Goal: Task Accomplishment & Management: Manage account settings

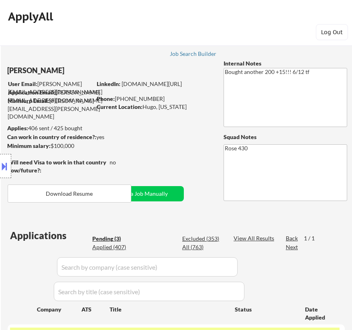
select select ""pending""
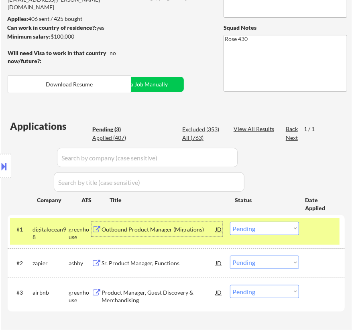
click at [172, 228] on div "Outbound Product Manager (Migrations)" at bounding box center [159, 229] width 114 height 8
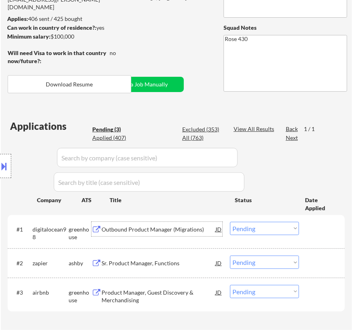
click at [291, 223] on select "Choose an option... Pending Applied Excluded (Questions) Excluded (Expired) Exc…" at bounding box center [264, 228] width 69 height 13
click at [230, 222] on select "Choose an option... Pending Applied Excluded (Questions) Excluded (Expired) Exc…" at bounding box center [264, 228] width 69 height 13
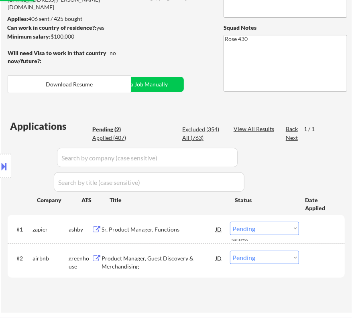
scroll to position [146, 0]
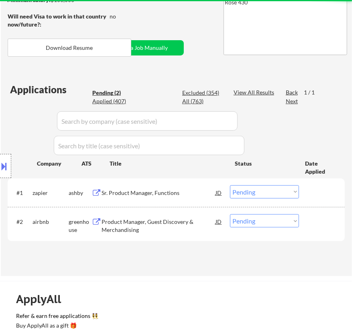
click at [194, 192] on div "Sr. Product Manager, Functions" at bounding box center [159, 193] width 114 height 8
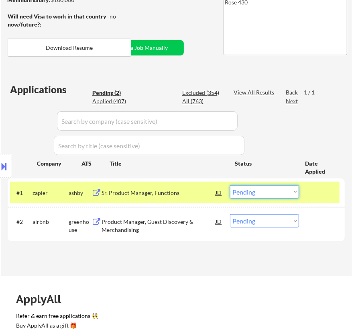
click at [270, 196] on select "Choose an option... Pending Applied Excluded (Questions) Excluded (Expired) Exc…" at bounding box center [264, 191] width 69 height 13
click at [230, 185] on select "Choose an option... Pending Applied Excluded (Questions) Excluded (Expired) Exc…" at bounding box center [264, 191] width 69 height 13
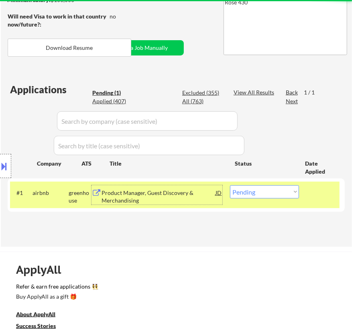
click at [164, 194] on div "Product Manager, Guest Discovery & Merchandising" at bounding box center [159, 197] width 114 height 16
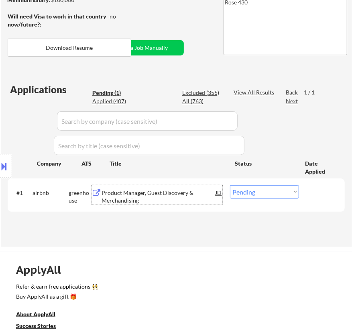
click at [264, 193] on select "Choose an option... Pending Applied Excluded (Questions) Excluded (Expired) Exc…" at bounding box center [264, 191] width 69 height 13
select select ""applied""
click at [230, 185] on select "Choose an option... Pending Applied Excluded (Questions) Excluded (Expired) Exc…" at bounding box center [264, 191] width 69 height 13
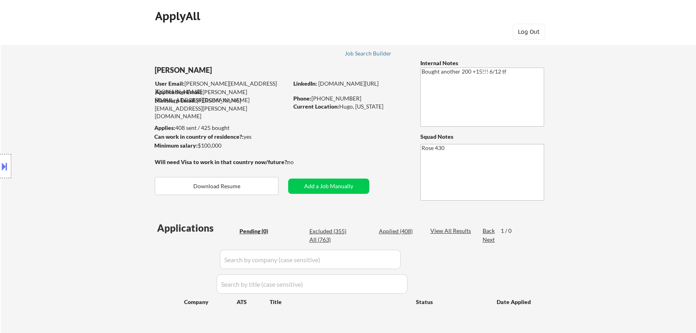
scroll to position [0, 0]
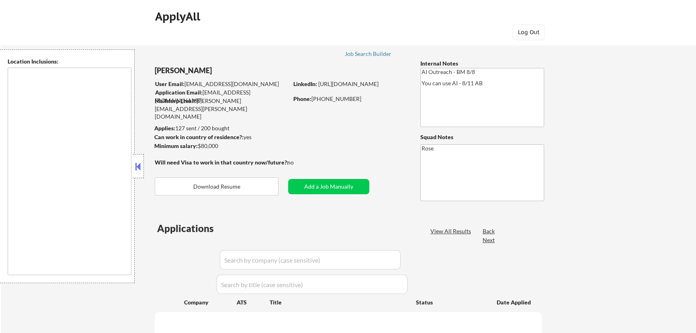
type textarea "[GEOGRAPHIC_DATA], [GEOGRAPHIC_DATA] [GEOGRAPHIC_DATA], [GEOGRAPHIC_DATA] [GEOG…"
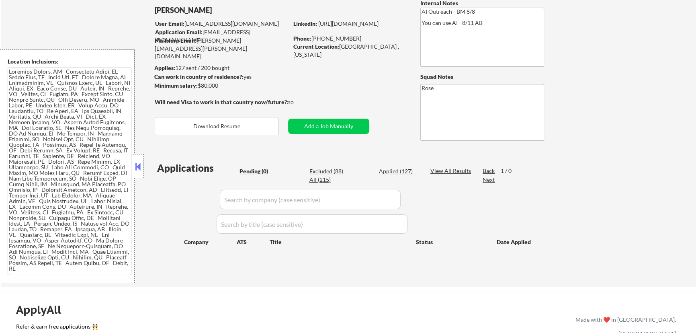
scroll to position [73, 0]
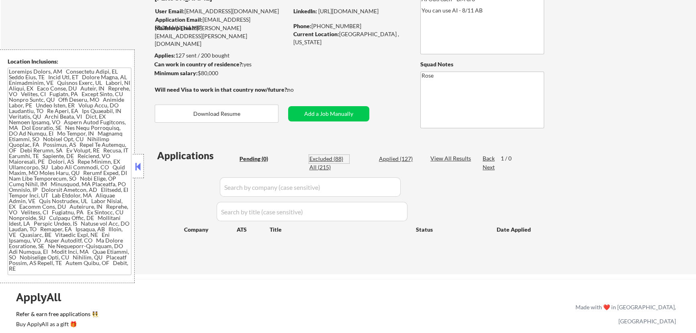
click at [325, 158] on div "Excluded (88)" at bounding box center [329, 159] width 40 height 8
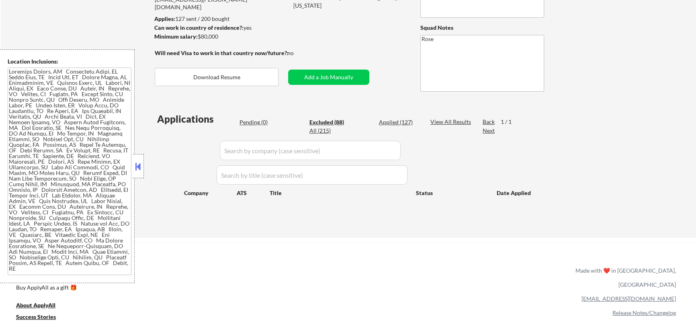
scroll to position [146, 0]
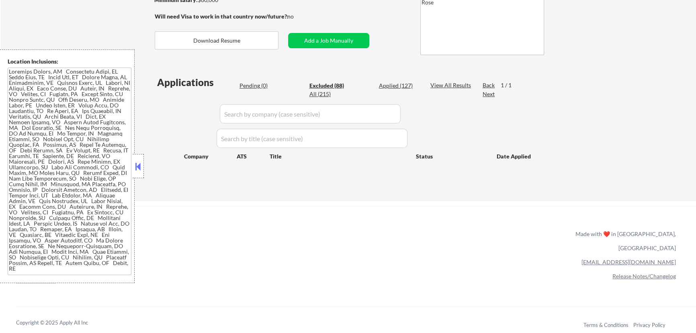
click at [139, 168] on button at bounding box center [138, 166] width 9 height 12
select select ""excluded__location_""
select select ""excluded__expired_""
select select ""excluded""
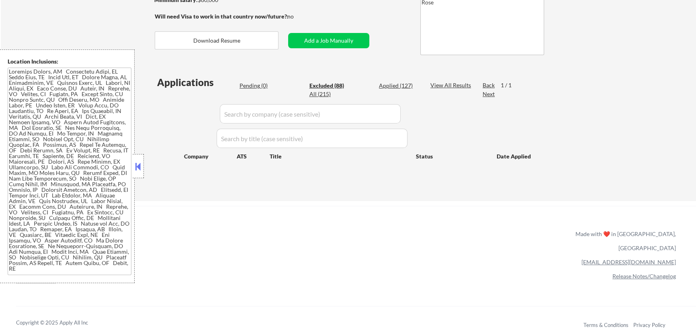
select select ""excluded""
select select ""excluded__location_""
select select ""excluded""
select select ""excluded__location_""
select select ""excluded__bad_match_""
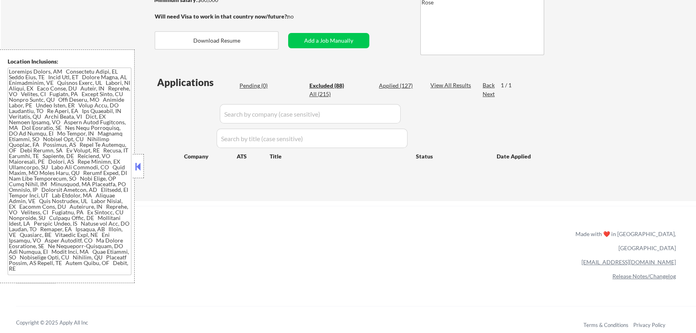
select select ""excluded__other_""
select select ""excluded__bad_match_""
select select ""excluded__expired_""
select select ""excluded""
select select ""excluded__other_""
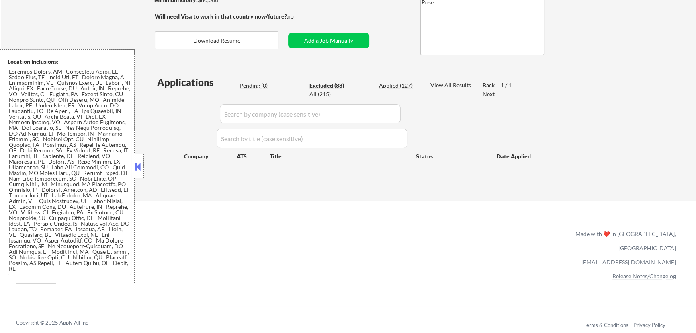
select select ""excluded__expired_""
select select ""excluded__bad_match_""
select select ""excluded__location_""
select select ""excluded__expired_""
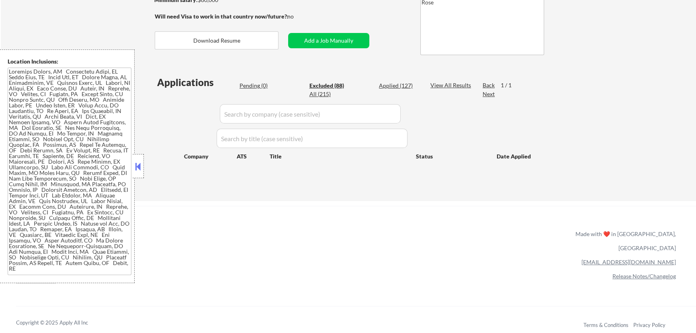
select select ""excluded__bad_match_""
select select ""excluded__expired_""
select select ""excluded__salary_""
select select ""excluded""
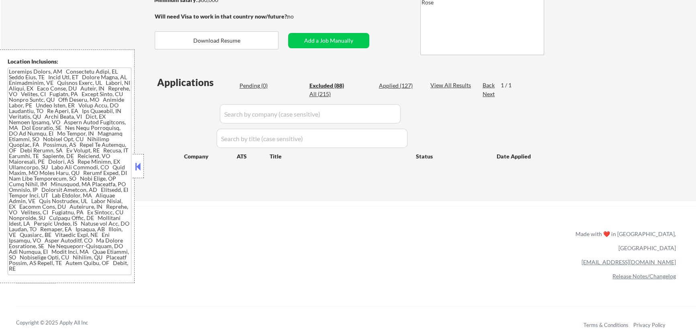
select select ""excluded""
select select ""excluded__expired_""
select select ""excluded""
select select ""excluded__location_""
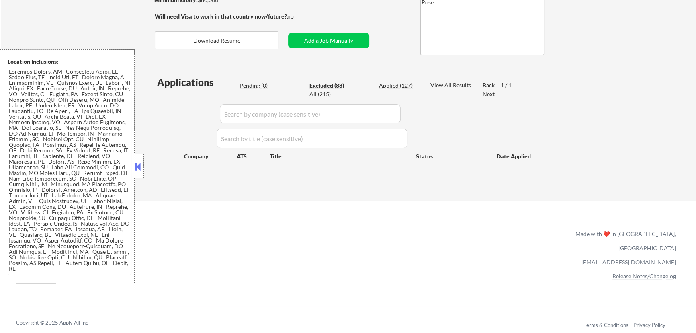
select select ""excluded__other_""
select select ""excluded__location_""
select select ""excluded__bad_match_""
select select ""excluded""
select select ""excluded__bad_match_""
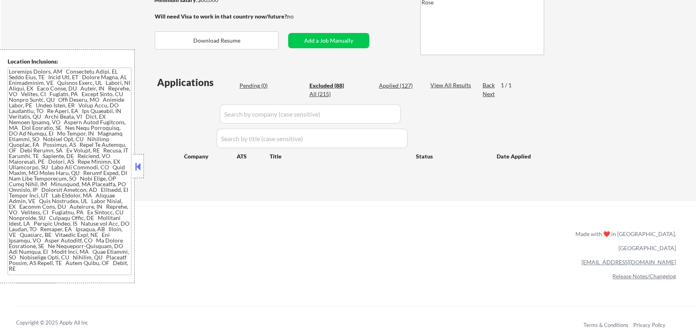
select select ""excluded__bad_match_""
select select ""excluded""
select select ""excluded__expired_""
select select ""excluded""
select select ""excluded__expired_""
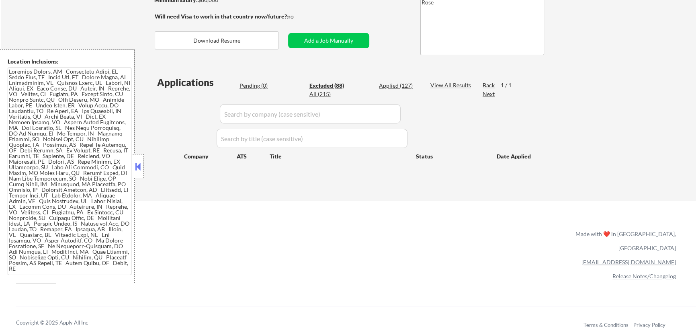
select select ""excluded__expired_""
select select ""excluded""
select select ""excluded__bad_match_""
select select ""excluded""
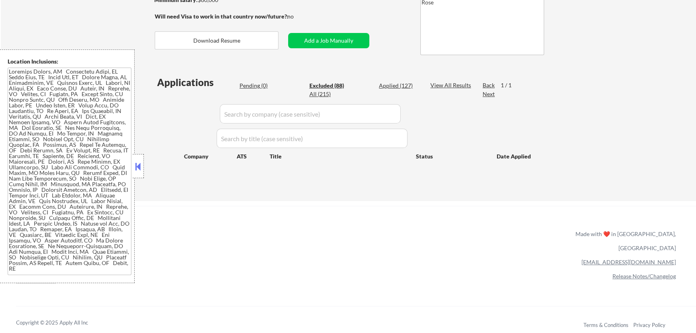
select select ""excluded__bad_match_""
select select ""excluded__location_""
select select ""excluded__expired_""
select select ""excluded""
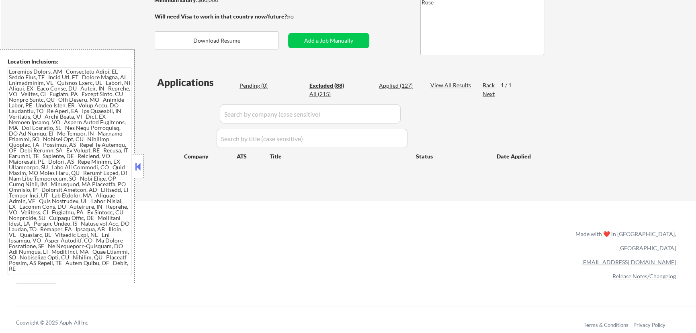
select select ""excluded__location_""
select select ""excluded__expired_""
select select ""excluded""
select select ""excluded__bad_match_""
select select ""excluded__expired_""
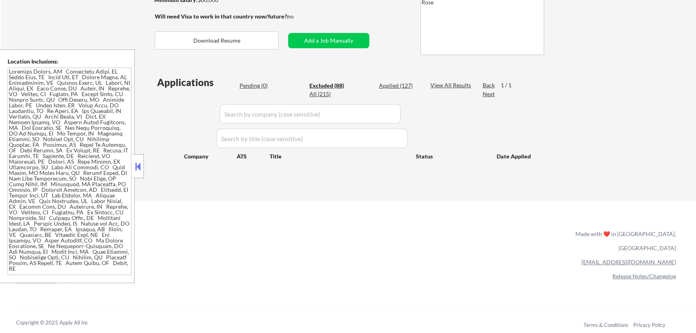
select select ""excluded__location_""
select select ""excluded""
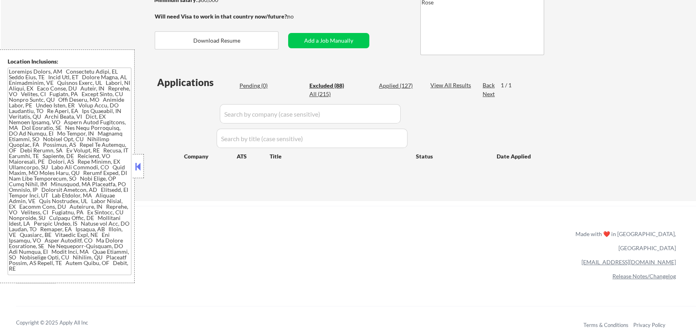
select select ""excluded""
select select ""excluded__location_""
select select ""excluded__bad_match_""
select select ""excluded__other_""
select select ""excluded__expired_""
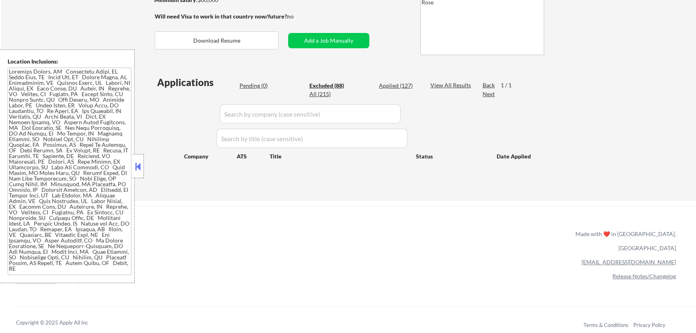
select select ""excluded""
select select ""excluded__location_""
select select ""excluded__expired_""
select select ""excluded__other_""
select select ""excluded__expired_""
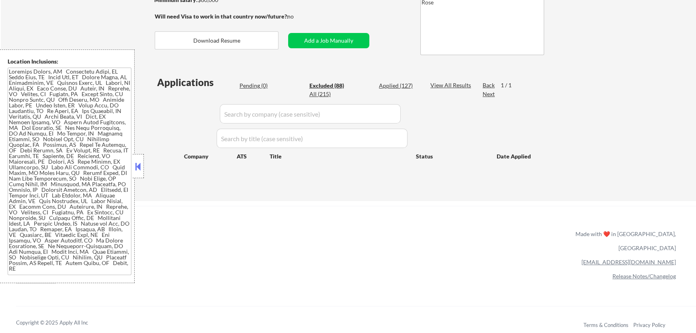
select select ""excluded""
select select ""excluded__location_""
select select ""excluded""
select select ""excluded__expired_""
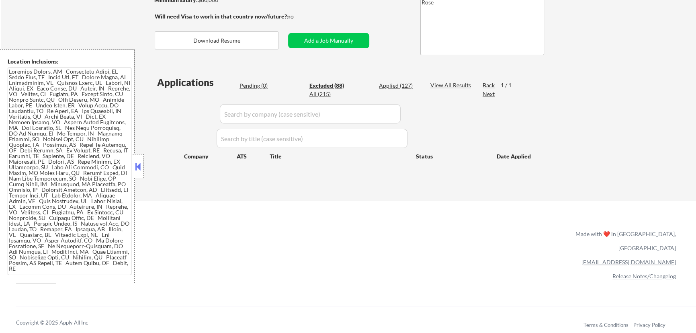
select select ""excluded__expired_""
select select ""excluded""
select select ""excluded__location_""
select select ""excluded""
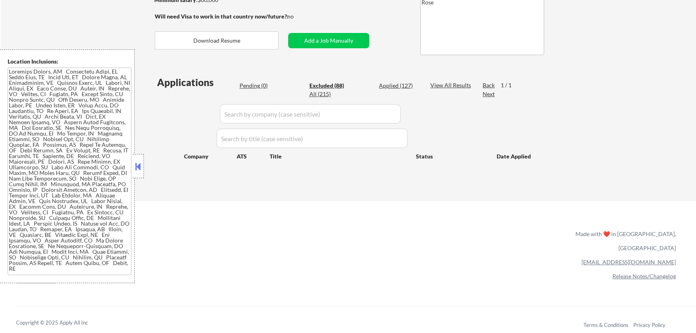
select select ""excluded__expired_""
select select ""excluded""
select select ""excluded__expired_""
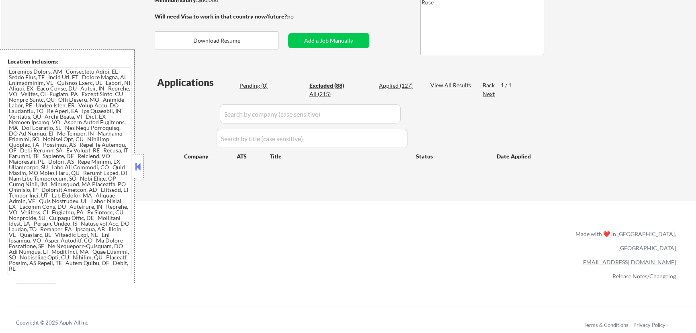
select select ""excluded__bad_match_""
select select ""excluded__location_""
select select ""excluded""
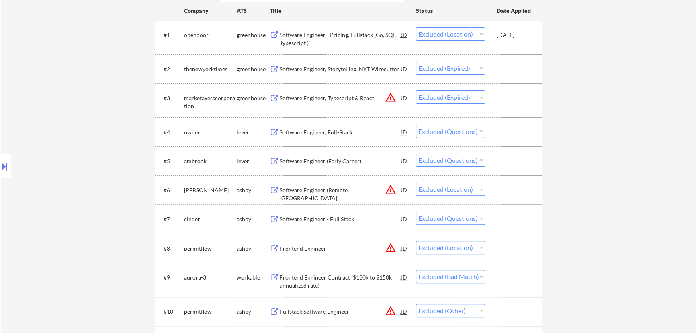
scroll to position [292, 0]
click at [342, 130] on div "Software Engineer, Full-Stack" at bounding box center [340, 131] width 121 height 8
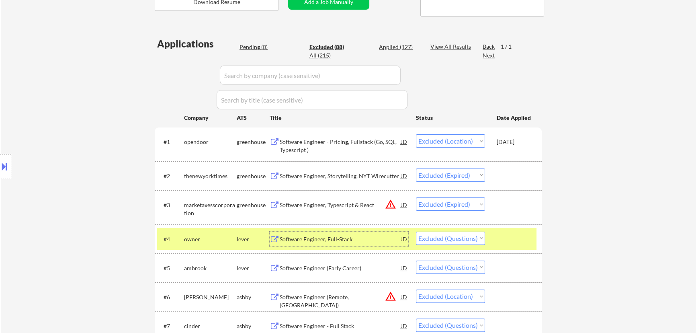
scroll to position [182, 0]
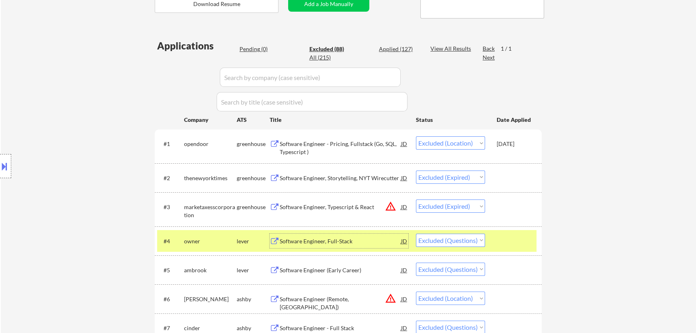
click at [479, 241] on select "Choose an option... Pending Applied Excluded (Questions) Excluded (Expired) Exc…" at bounding box center [450, 239] width 69 height 13
click at [416, 233] on select "Choose an option... Pending Applied Excluded (Questions) Excluded (Expired) Exc…" at bounding box center [450, 239] width 69 height 13
select select ""excluded""
select select ""excluded__location_""
select select ""excluded""
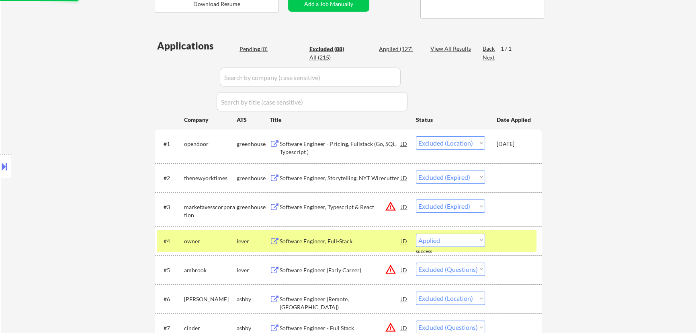
select select ""excluded__location_""
select select ""excluded__bad_match_""
select select ""excluded__other_""
select select ""excluded__bad_match_""
select select ""excluded__expired_""
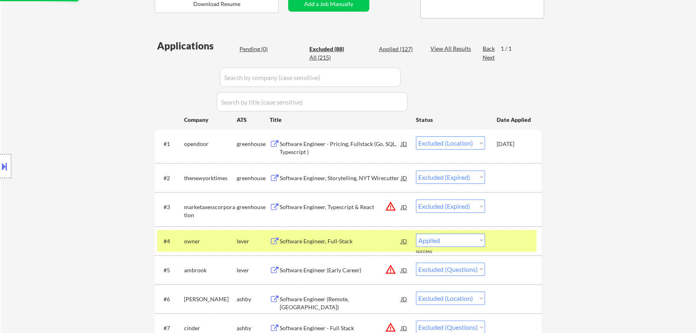
select select ""excluded""
select select ""excluded__other_""
select select ""excluded__expired_""
select select ""excluded__bad_match_""
select select ""excluded__location_""
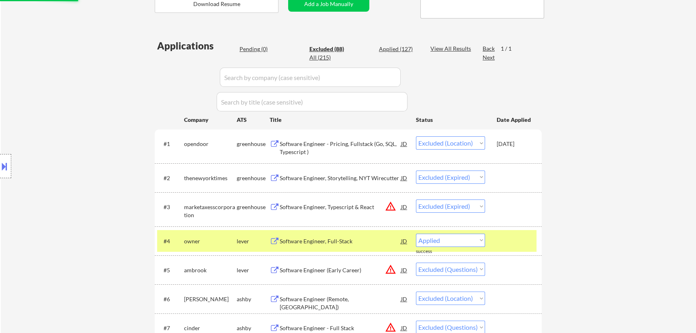
select select ""excluded__expired_""
select select ""excluded__bad_match_""
select select ""excluded__expired_""
select select ""excluded__salary_""
select select ""excluded""
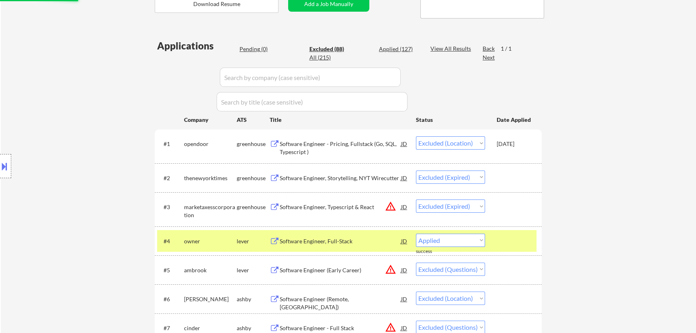
select select ""excluded__expired_""
select select ""excluded""
select select ""excluded__location_""
select select ""excluded__other_""
select select ""excluded__location_""
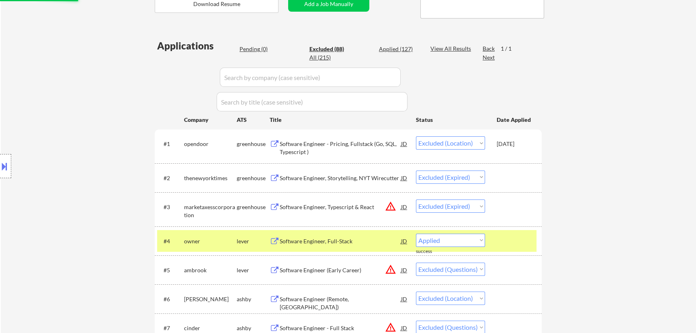
select select ""excluded__bad_match_""
select select ""excluded""
select select ""excluded__bad_match_""
select select ""excluded""
select select ""excluded__expired_""
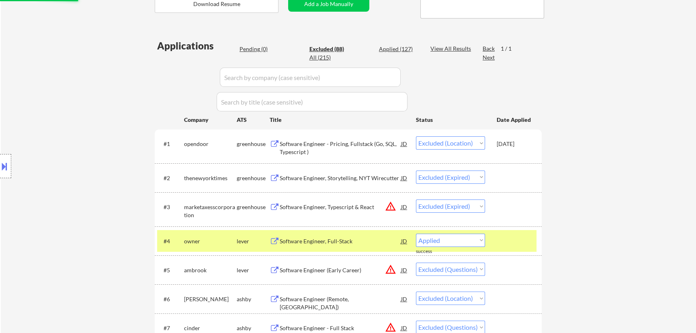
select select ""excluded""
select select ""excluded__expired_""
select select ""excluded""
select select ""excluded__bad_match_""
select select ""excluded""
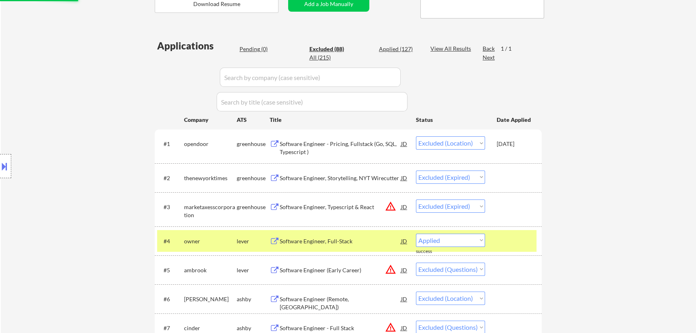
select select ""excluded__bad_match_""
select select ""excluded__location_""
select select ""excluded__expired_""
select select ""excluded""
select select ""excluded__location_""
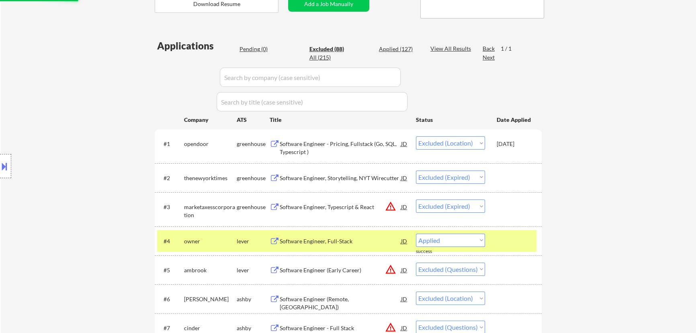
select select ""excluded__expired_""
select select ""excluded""
select select ""excluded__bad_match_""
select select ""excluded__expired_""
select select ""excluded__location_""
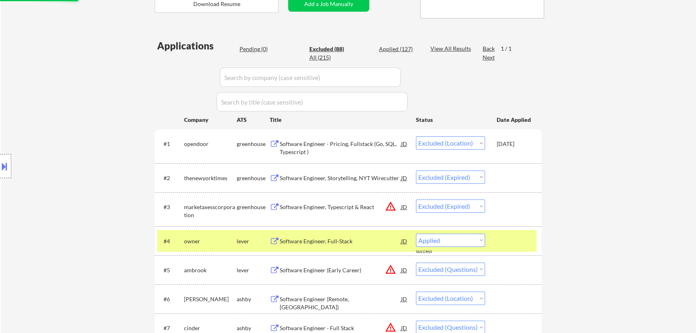
select select ""excluded""
select select ""excluded__location_""
select select ""excluded__bad_match_""
select select ""excluded__other_""
select select ""excluded__expired_""
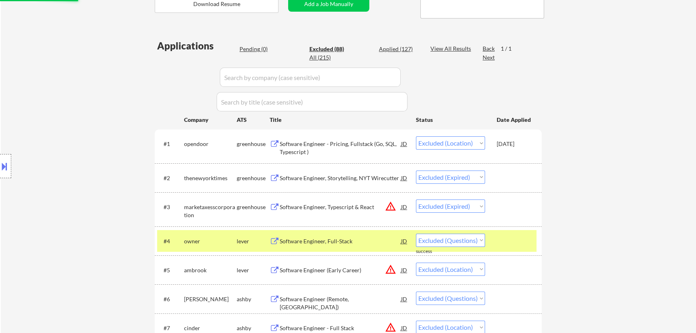
select select ""excluded""
select select ""excluded__location_""
select select ""excluded__expired_""
select select ""excluded__other_""
select select ""excluded__expired_""
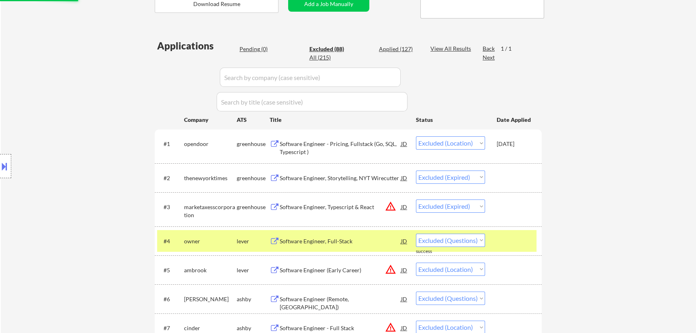
select select ""excluded""
select select ""excluded__location_""
select select ""excluded""
select select ""excluded__expired_""
select select ""excluded""
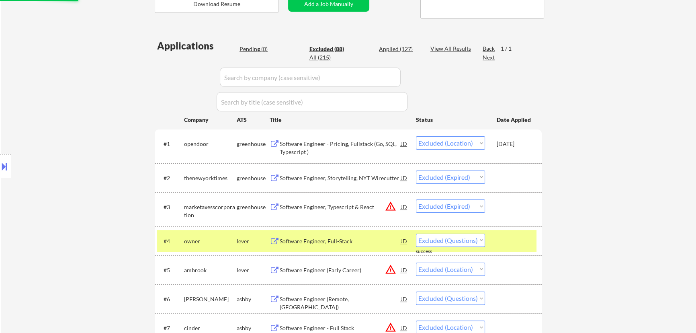
select select ""excluded__location_""
select select ""excluded""
select select ""excluded__expired_""
select select ""excluded""
select select ""excluded__expired_""
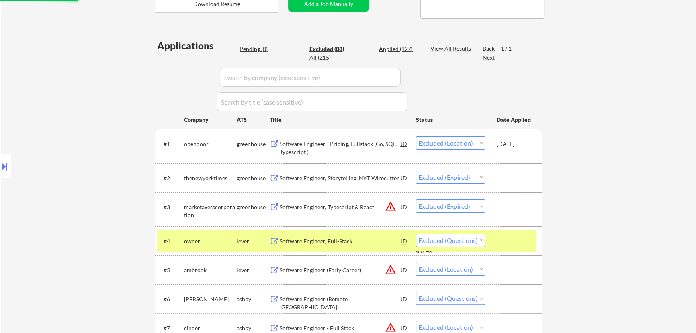
select select ""excluded__bad_match_""
select select ""excluded__location_""
select select ""excluded""
click at [349, 241] on div "Software Engineer (Early Career)" at bounding box center [340, 241] width 121 height 8
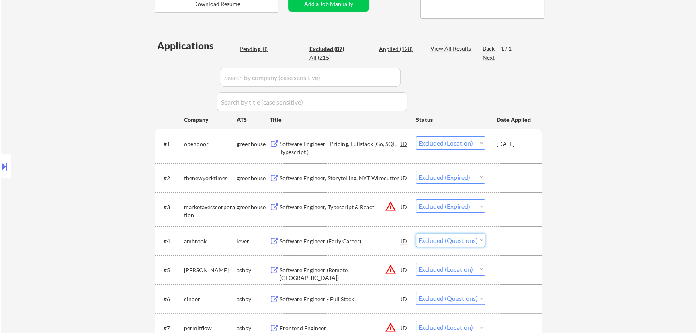
click at [478, 239] on select "Choose an option... Pending Applied Excluded (Questions) Excluded (Expired) Exc…" at bounding box center [450, 239] width 69 height 13
select select ""excluded__expired_""
click at [416, 233] on select "Choose an option... Pending Applied Excluded (Questions) Excluded (Expired) Exc…" at bounding box center [450, 239] width 69 height 13
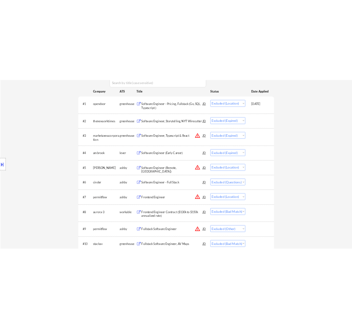
scroll to position [292, 0]
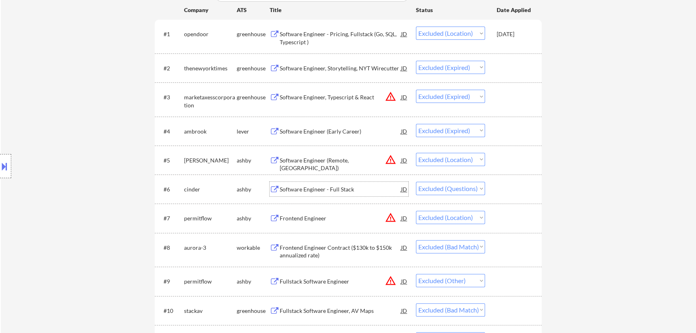
click at [381, 190] on div "Software Engineer - Full Stack" at bounding box center [340, 189] width 121 height 8
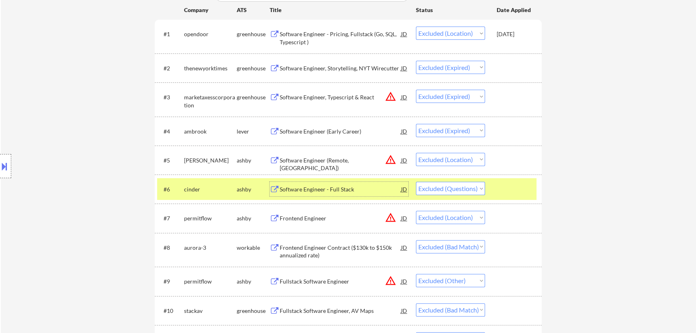
click at [372, 189] on div "Software Engineer - Full Stack" at bounding box center [340, 189] width 121 height 8
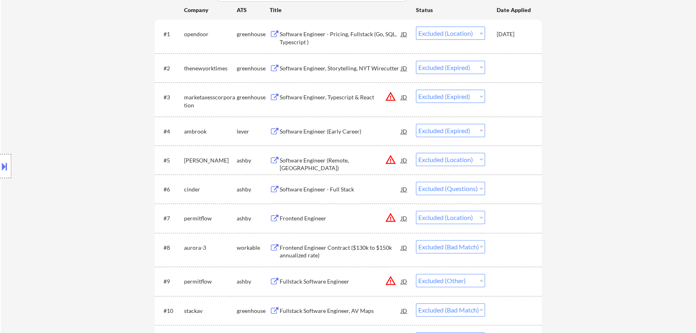
select select ""excluded__location_""
select select ""excluded__expired_""
select select ""excluded__location_""
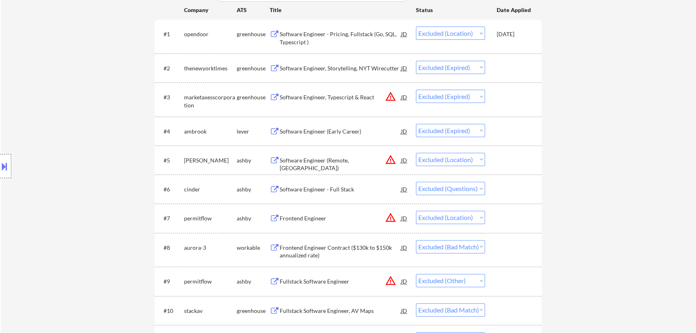
select select ""excluded""
select select ""excluded__location_""
select select ""excluded__bad_match_""
select select ""excluded__other_""
select select ""excluded__bad_match_""
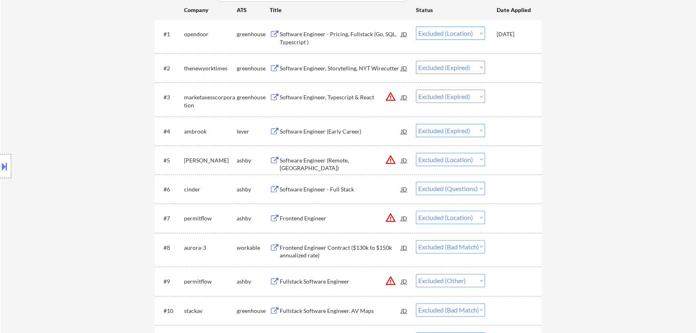
select select ""excluded__expired_""
select select ""excluded""
select select ""excluded__other_""
select select ""excluded__expired_""
select select ""excluded__bad_match_""
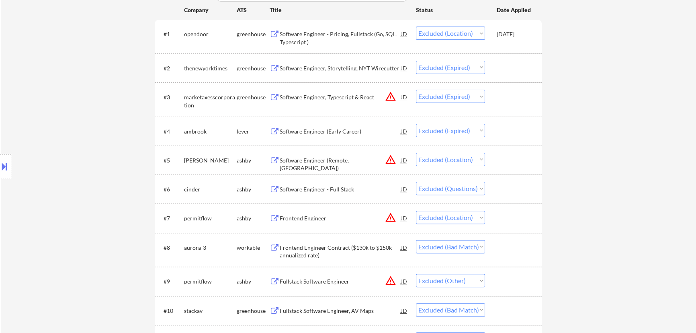
select select ""excluded__location_""
select select ""excluded__expired_""
select select ""excluded__bad_match_""
select select ""excluded__expired_""
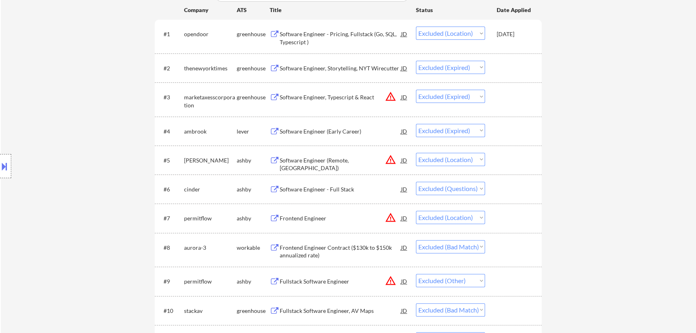
select select ""excluded__salary_""
select select ""excluded""
select select ""excluded__expired_""
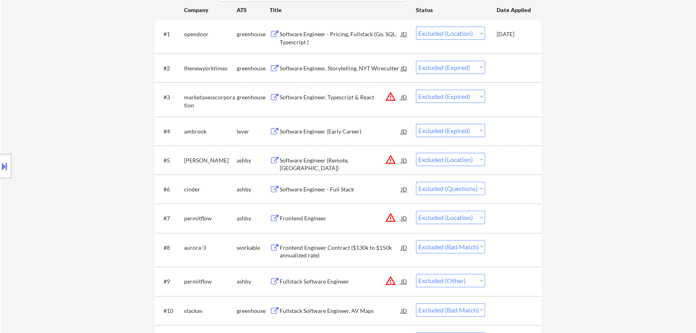
select select ""excluded""
select select ""excluded__location_""
select select ""excluded__other_""
select select ""excluded__location_""
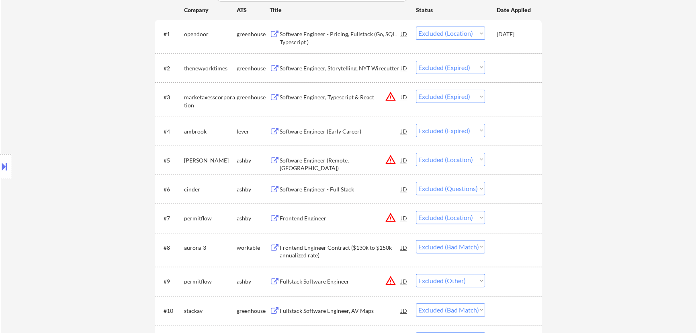
select select ""excluded__bad_match_""
select select ""excluded""
select select ""excluded__bad_match_""
select select ""excluded""
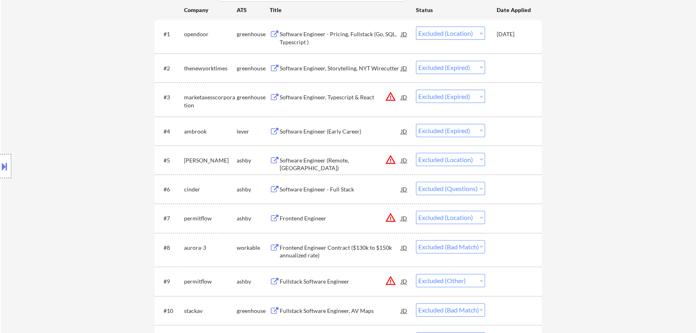
select select ""excluded__expired_""
select select ""excluded""
select select ""excluded__expired_""
select select ""excluded""
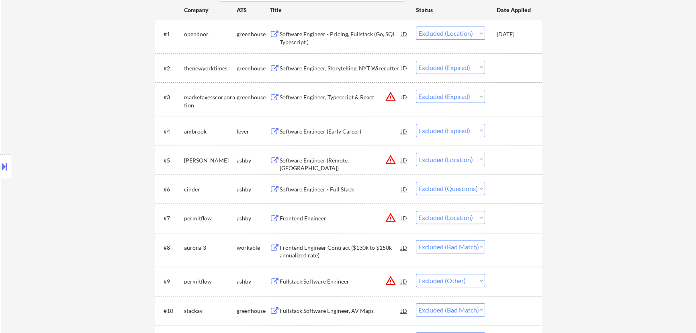
select select ""excluded""
select select ""excluded__bad_match_""
select select ""excluded""
select select ""excluded__bad_match_""
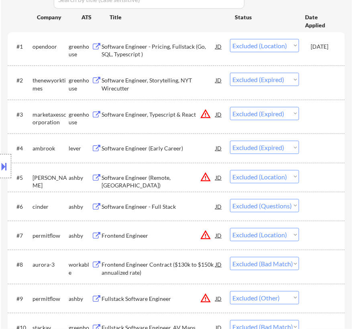
click at [262, 207] on select "Choose an option... Pending Applied Excluded (Questions) Excluded (Expired) Exc…" at bounding box center [264, 205] width 69 height 13
click at [230, 199] on select "Choose an option... Pending Applied Excluded (Questions) Excluded (Expired) Exc…" at bounding box center [264, 205] width 69 height 13
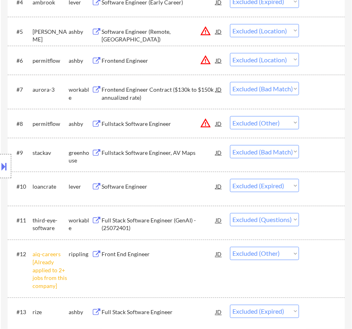
scroll to position [474, 0]
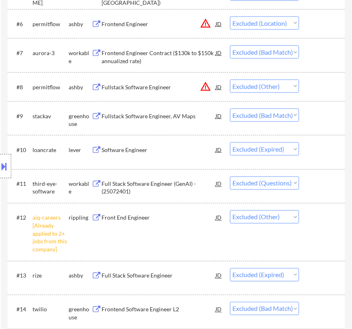
click at [187, 187] on div "Full Stack Software Engineer (GenAI) - (25072401)" at bounding box center [159, 188] width 114 height 16
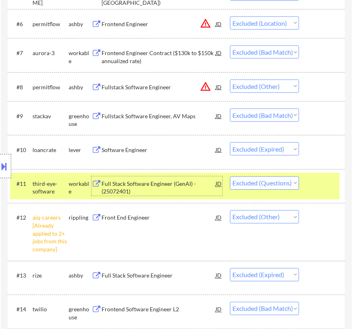
click at [195, 185] on div "Full Stack Software Engineer (GenAI) - (25072401)" at bounding box center [159, 188] width 114 height 16
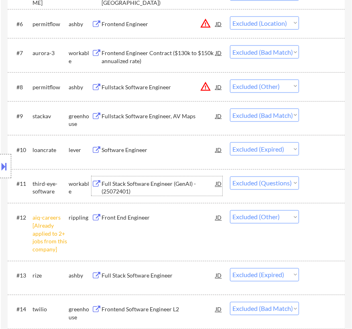
click at [276, 182] on select "Choose an option... Pending Applied Excluded (Questions) Excluded (Expired) Exc…" at bounding box center [264, 182] width 69 height 13
click at [230, 176] on select "Choose an option... Pending Applied Excluded (Questions) Excluded (Expired) Exc…" at bounding box center [264, 182] width 69 height 13
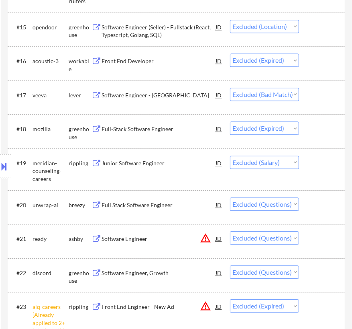
scroll to position [804, 0]
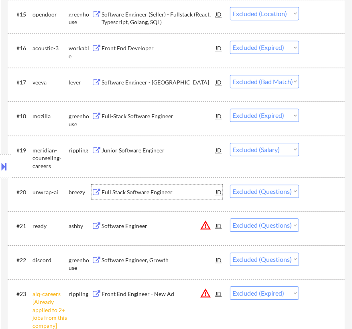
click at [200, 196] on div "Full Stack Software Engineer" at bounding box center [159, 191] width 114 height 14
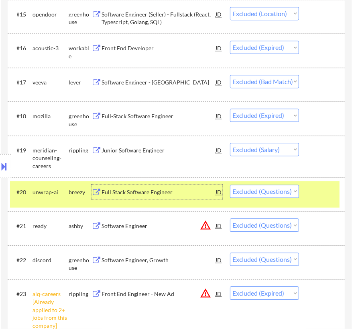
click at [278, 192] on select "Choose an option... Pending Applied Excluded (Questions) Excluded (Expired) Exc…" at bounding box center [264, 190] width 69 height 13
click at [230, 184] on select "Choose an option... Pending Applied Excluded (Questions) Excluded (Expired) Exc…" at bounding box center [264, 190] width 69 height 13
click at [196, 223] on div "Software Engineer" at bounding box center [159, 226] width 114 height 8
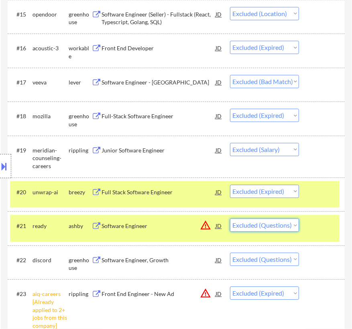
click at [282, 227] on select "Choose an option... Pending Applied Excluded (Questions) Excluded (Expired) Exc…" at bounding box center [264, 224] width 69 height 13
click at [230, 218] on select "Choose an option... Pending Applied Excluded (Questions) Excluded (Expired) Exc…" at bounding box center [264, 224] width 69 height 13
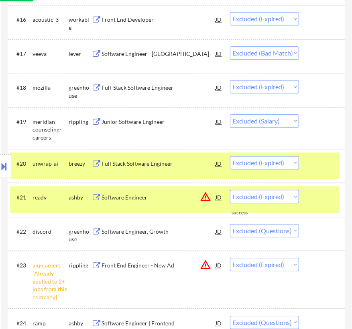
scroll to position [876, 0]
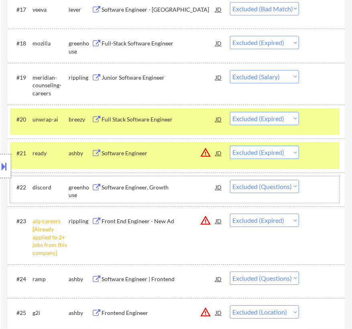
click at [202, 178] on div "#22 discord greenhouse Software Engineer, Growth JD warning_amber Choose an opt…" at bounding box center [175, 189] width 330 height 27
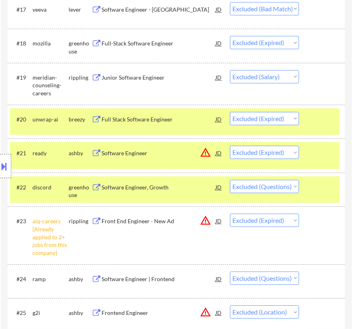
click at [202, 182] on div "Software Engineer, Growth" at bounding box center [159, 187] width 114 height 14
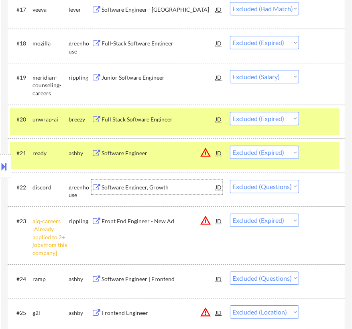
click at [289, 185] on select "Choose an option... Pending Applied Excluded (Questions) Excluded (Expired) Exc…" at bounding box center [264, 186] width 69 height 13
click at [230, 180] on select "Choose an option... Pending Applied Excluded (Questions) Excluded (Expired) Exc…" at bounding box center [264, 186] width 69 height 13
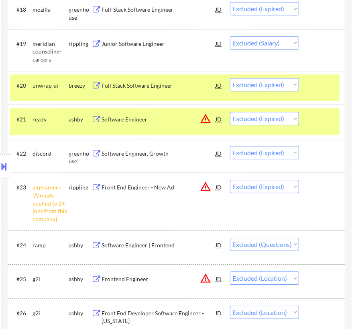
scroll to position [986, 0]
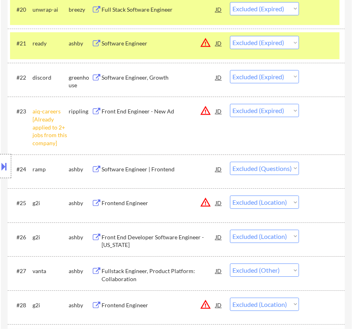
click at [206, 170] on div "Software Engineer | Frontend" at bounding box center [159, 169] width 114 height 8
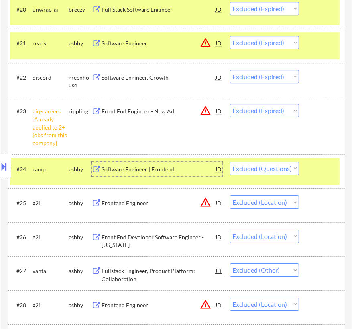
click at [269, 168] on select "Choose an option... Pending Applied Excluded (Questions) Excluded (Expired) Exc…" at bounding box center [264, 168] width 69 height 13
click at [230, 162] on select "Choose an option... Pending Applied Excluded (Questions) Excluded (Expired) Exc…" at bounding box center [264, 168] width 69 height 13
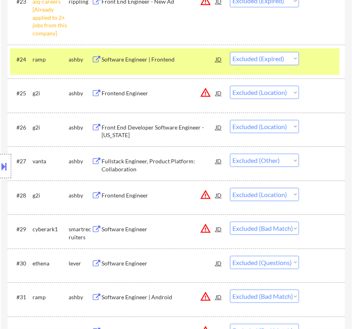
scroll to position [1132, 0]
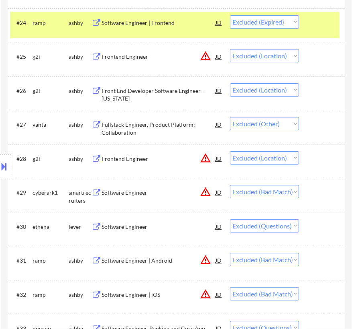
click at [178, 227] on div "Software Engineer" at bounding box center [159, 227] width 114 height 8
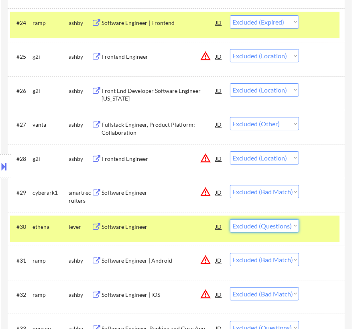
click at [296, 227] on select "Choose an option... Pending Applied Excluded (Questions) Excluded (Expired) Exc…" at bounding box center [264, 225] width 69 height 13
click at [230, 219] on select "Choose an option... Pending Applied Excluded (Questions) Excluded (Expired) Exc…" at bounding box center [264, 225] width 69 height 13
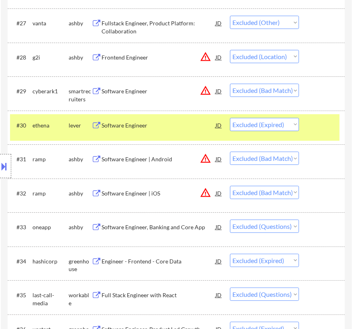
scroll to position [1241, 0]
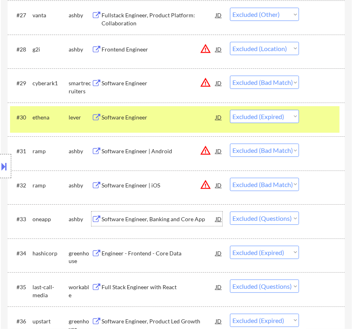
click at [188, 221] on div "Software Engineer, Banking and Core App" at bounding box center [159, 219] width 114 height 8
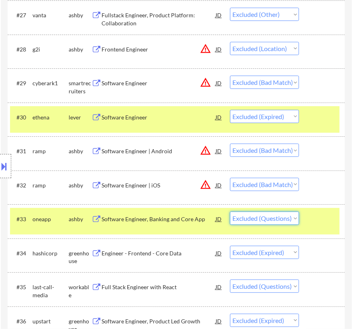
click at [274, 215] on select "Choose an option... Pending Applied Excluded (Questions) Excluded (Expired) Exc…" at bounding box center [264, 217] width 69 height 13
click at [230, 211] on select "Choose an option... Pending Applied Excluded (Questions) Excluded (Expired) Exc…" at bounding box center [264, 217] width 69 height 13
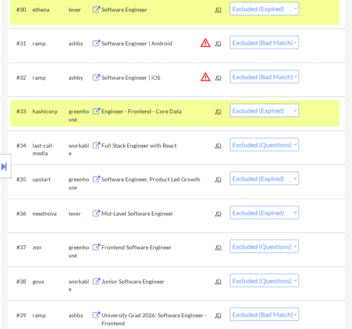
scroll to position [1351, 0]
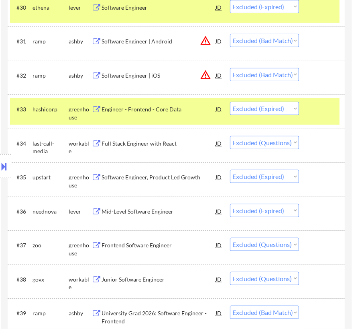
click at [189, 143] on div "Full Stack Engineer with React" at bounding box center [159, 143] width 114 height 8
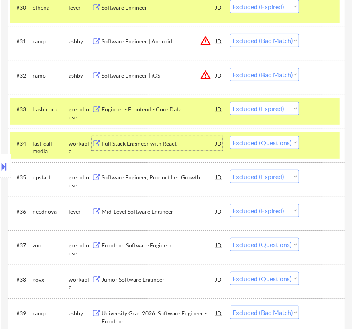
click at [287, 140] on select "Choose an option... Pending Applied Excluded (Questions) Excluded (Expired) Exc…" at bounding box center [264, 142] width 69 height 13
click at [230, 136] on select "Choose an option... Pending Applied Excluded (Questions) Excluded (Expired) Exc…" at bounding box center [264, 142] width 69 height 13
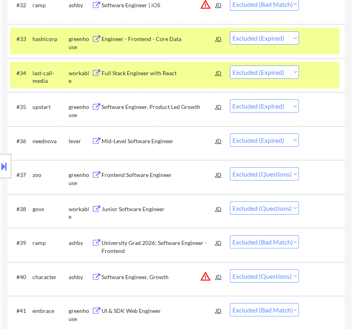
scroll to position [1424, 0]
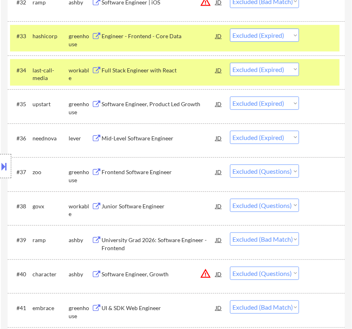
click at [197, 169] on div "Frontend Software Engineer" at bounding box center [159, 172] width 114 height 8
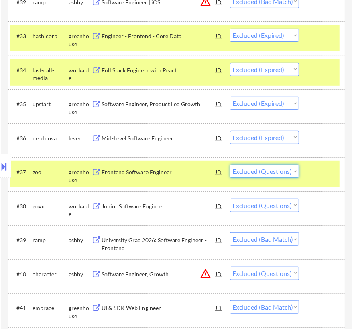
click at [289, 172] on select "Choose an option... Pending Applied Excluded (Questions) Excluded (Expired) Exc…" at bounding box center [264, 170] width 69 height 13
click at [230, 164] on select "Choose an option... Pending Applied Excluded (Questions) Excluded (Expired) Exc…" at bounding box center [264, 170] width 69 height 13
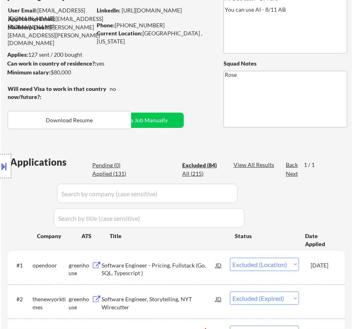
scroll to position [73, 0]
